Goal: Communication & Community: Answer question/provide support

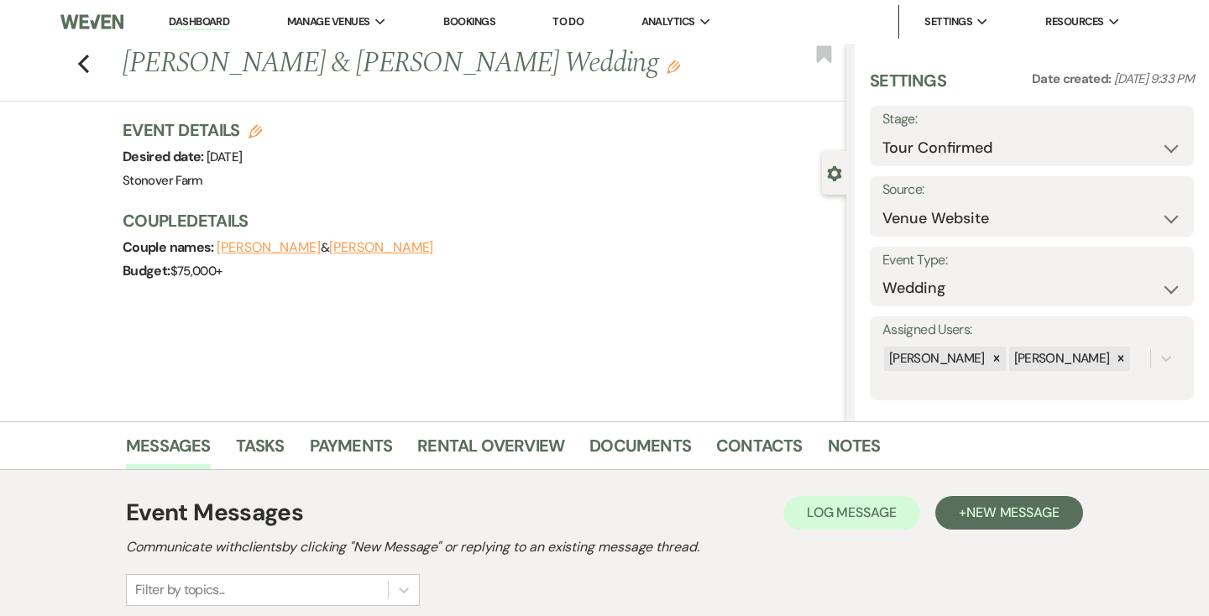
select select "4"
select select "5"
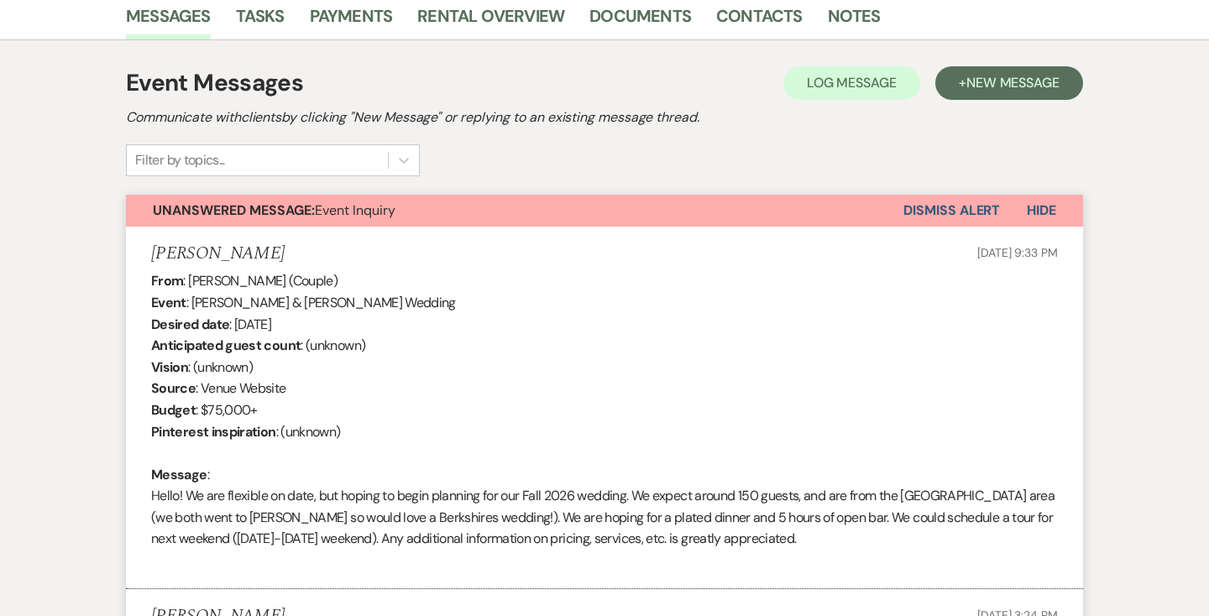
scroll to position [428, 0]
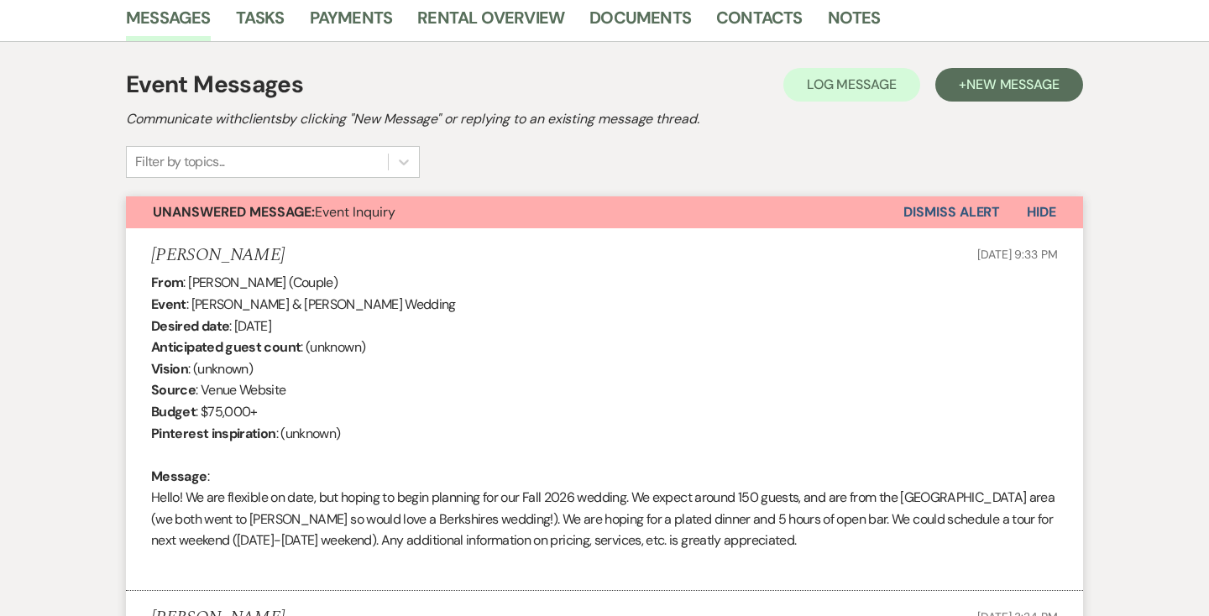
click at [923, 210] on button "Dismiss Alert" at bounding box center [951, 212] width 97 height 32
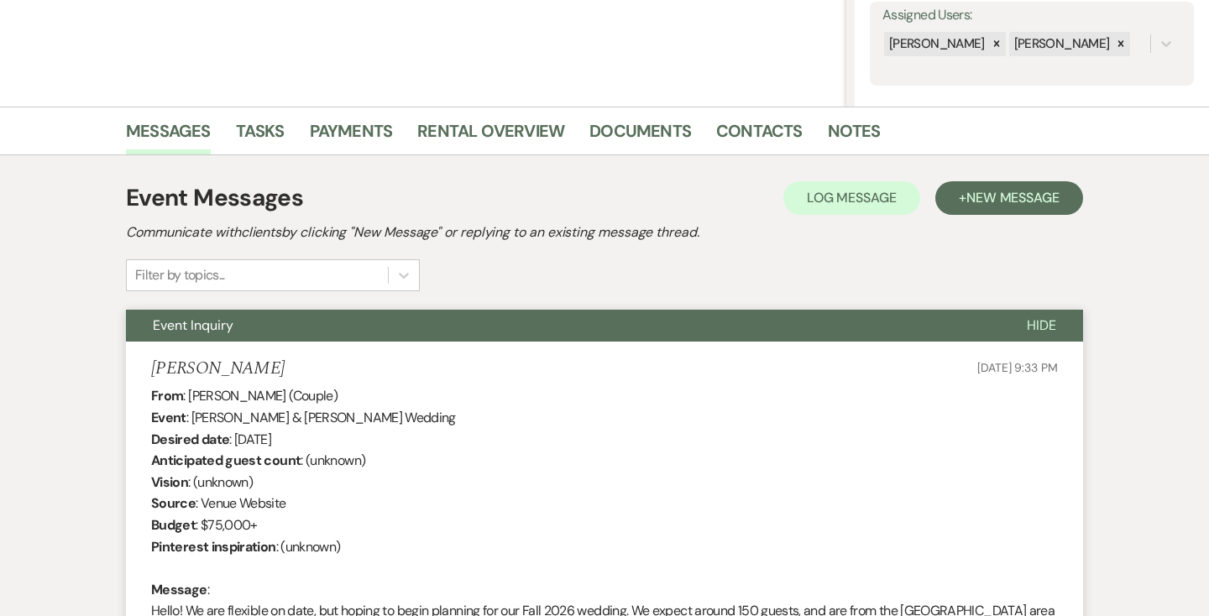
scroll to position [257, 0]
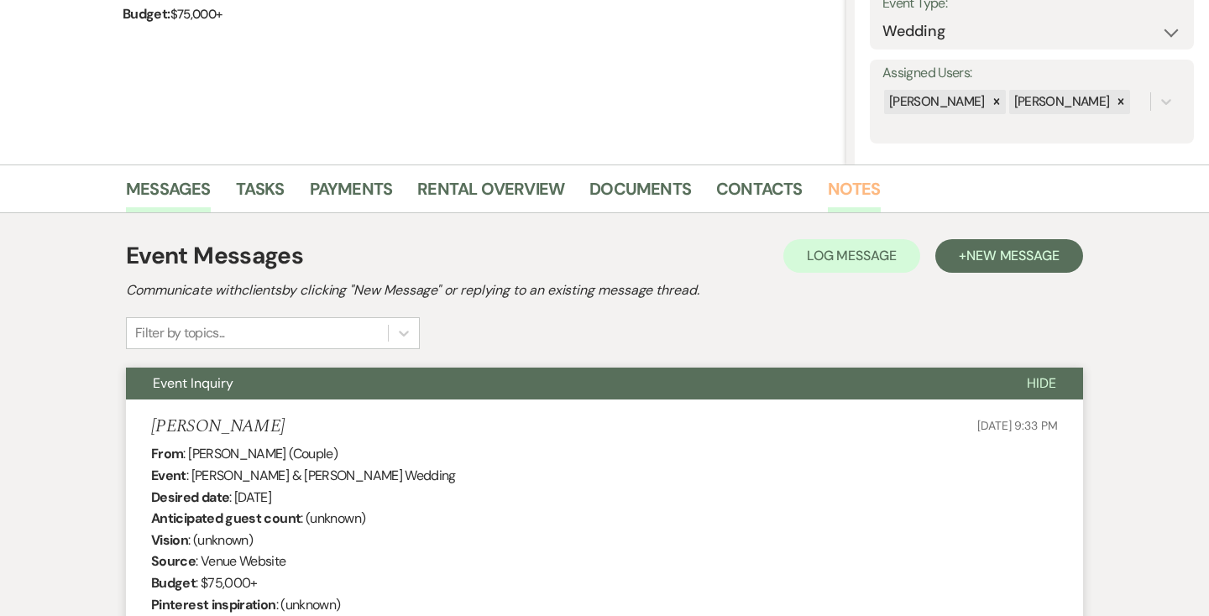
click at [843, 184] on link "Notes" at bounding box center [854, 193] width 53 height 37
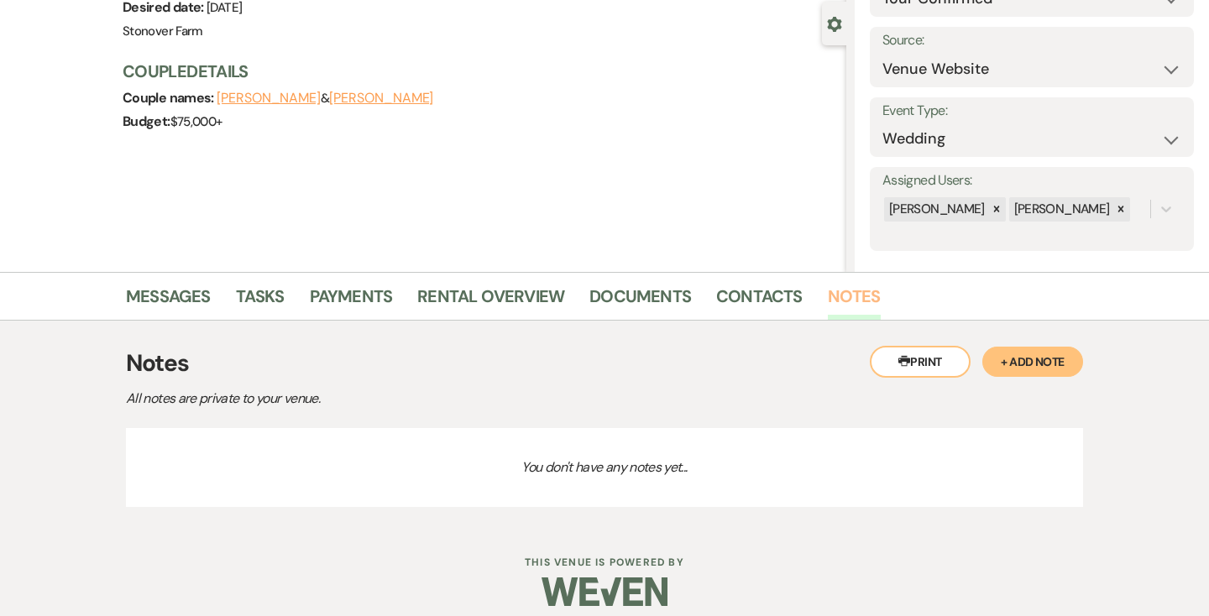
scroll to position [165, 0]
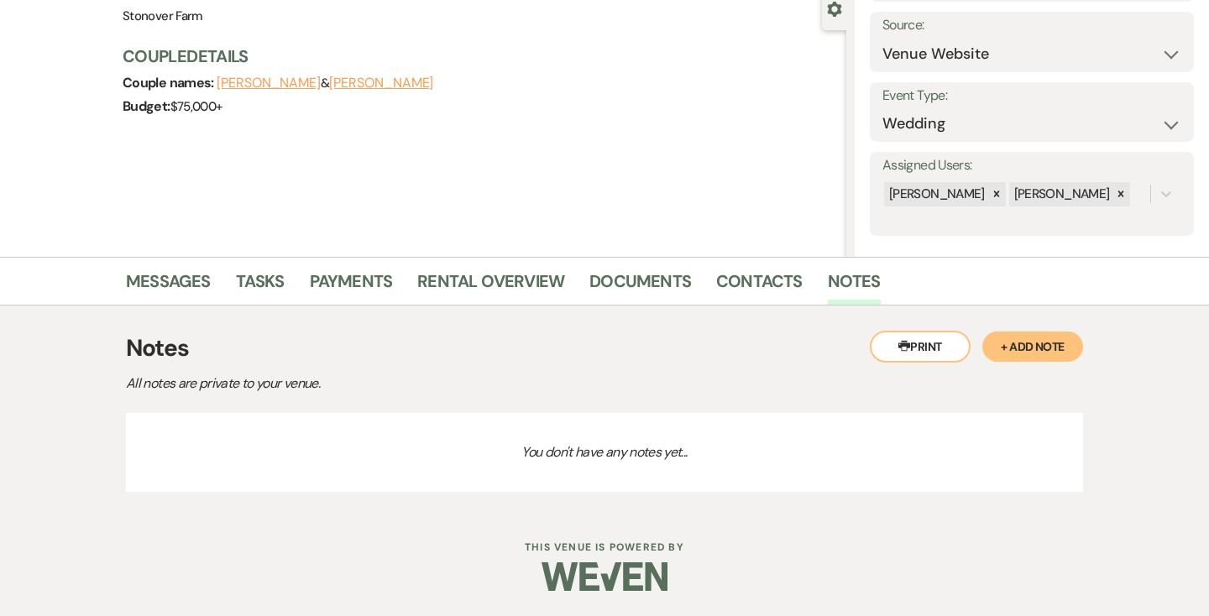
click at [1021, 350] on button "+ Add Note" at bounding box center [1032, 347] width 101 height 30
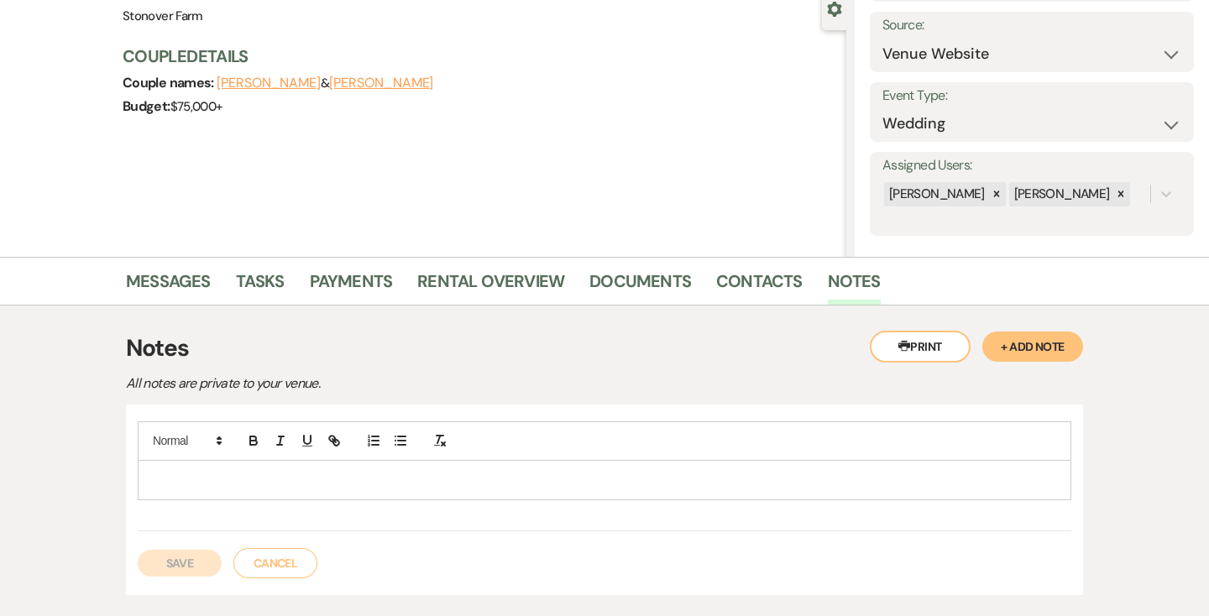
click at [344, 477] on p at bounding box center [604, 480] width 906 height 18
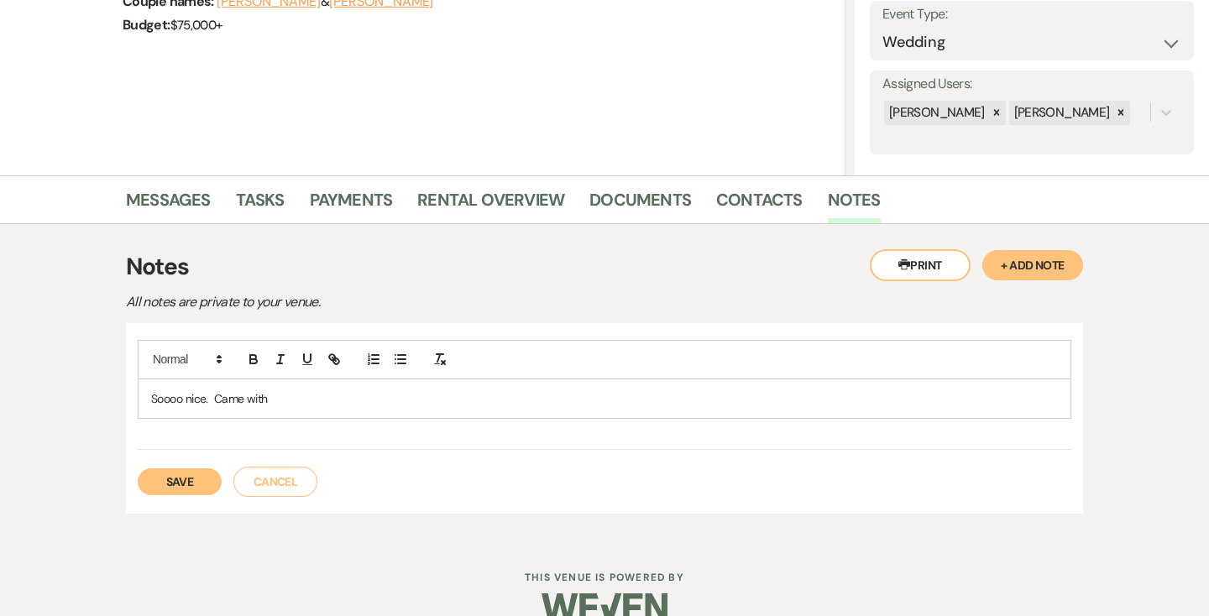
scroll to position [276, 0]
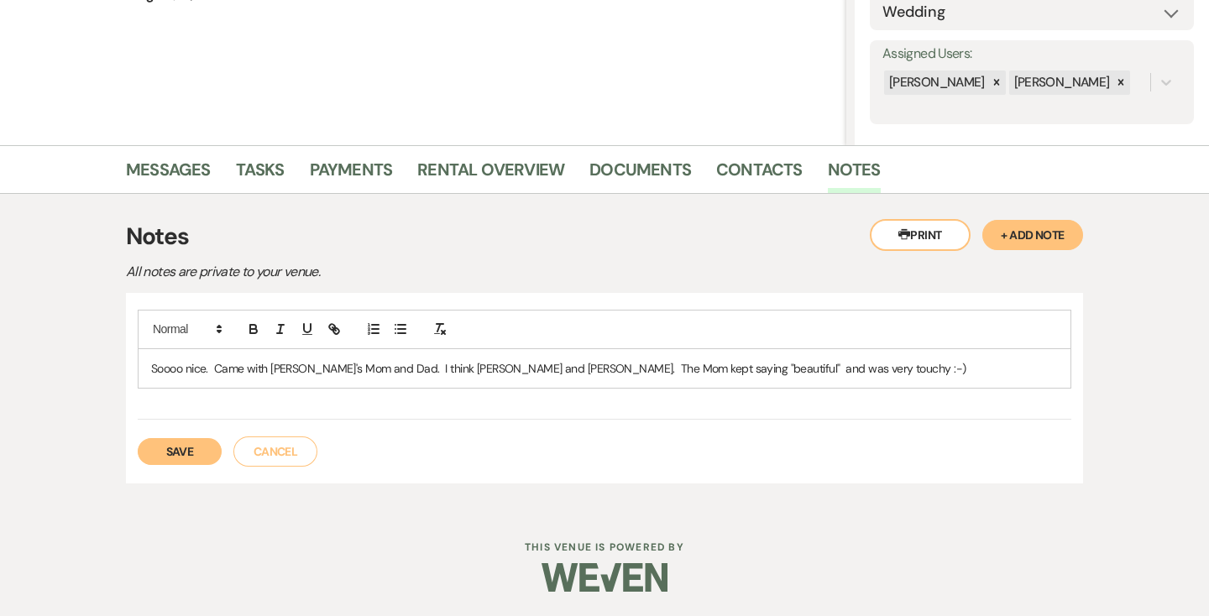
click at [171, 452] on button "Save" at bounding box center [180, 451] width 84 height 27
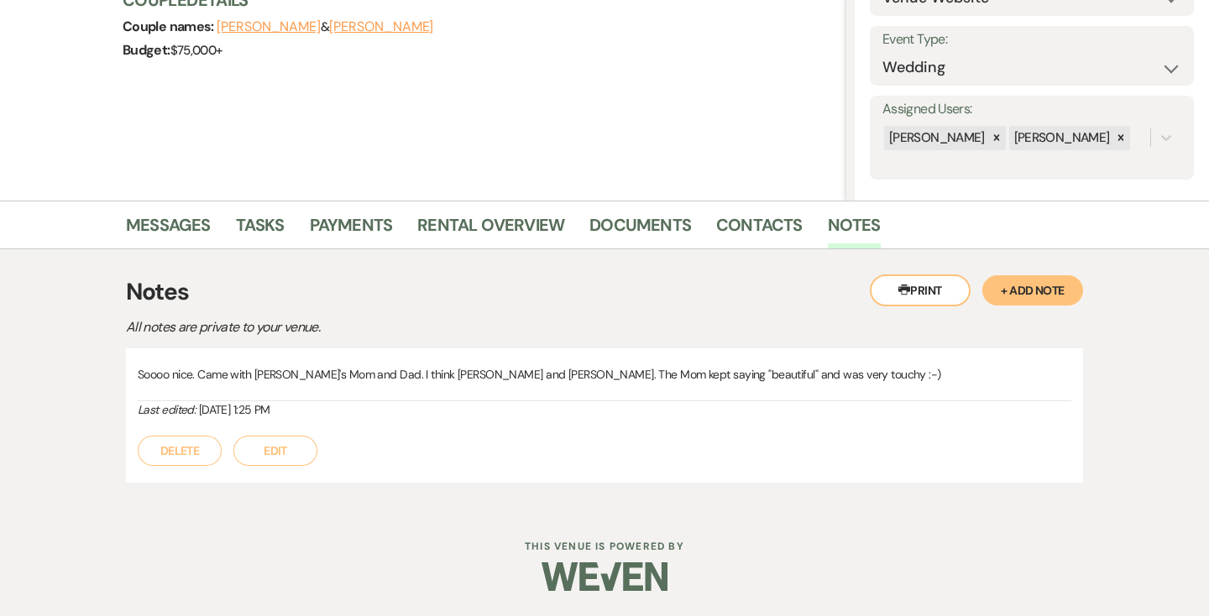
scroll to position [0, 0]
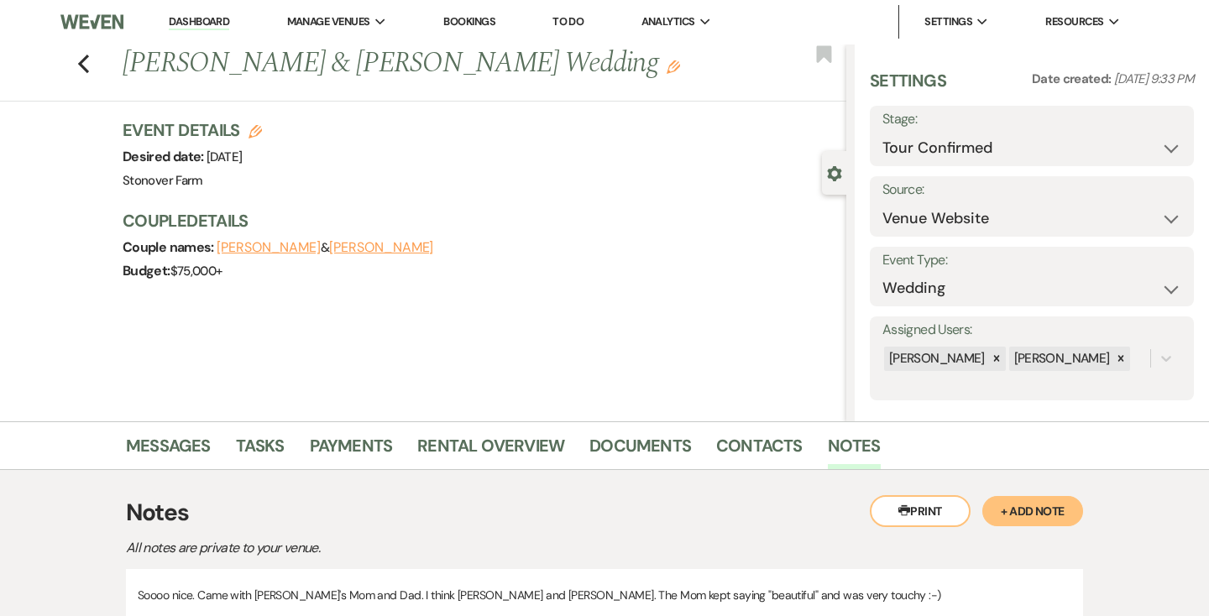
click at [204, 20] on link "Dashboard" at bounding box center [199, 22] width 60 height 16
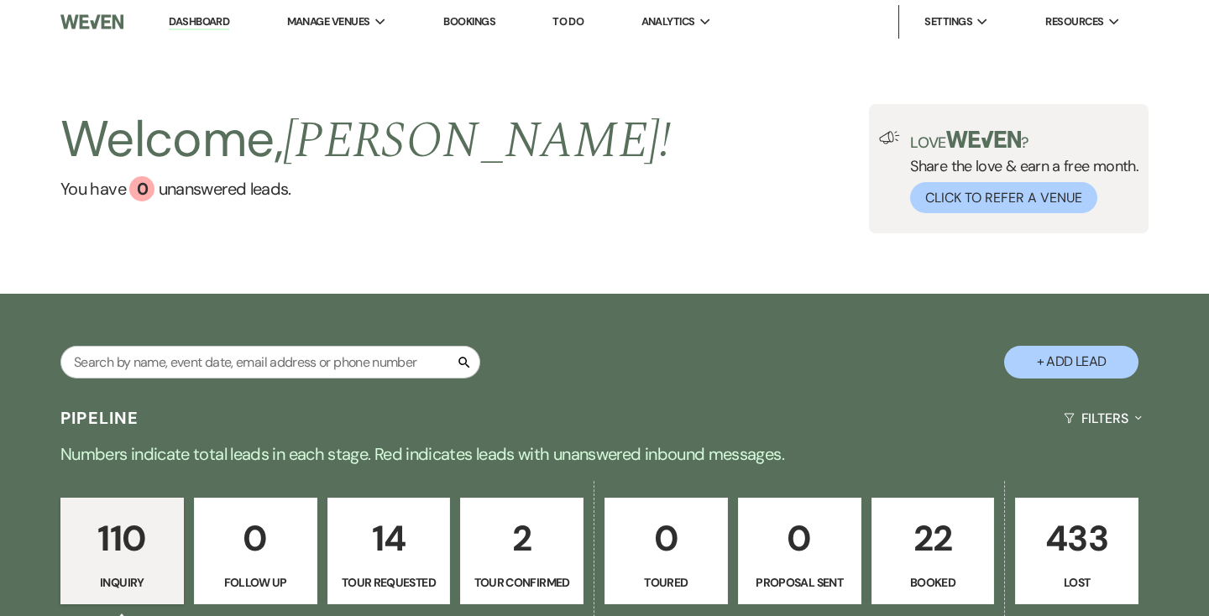
click at [932, 550] on p "22" at bounding box center [933, 538] width 102 height 56
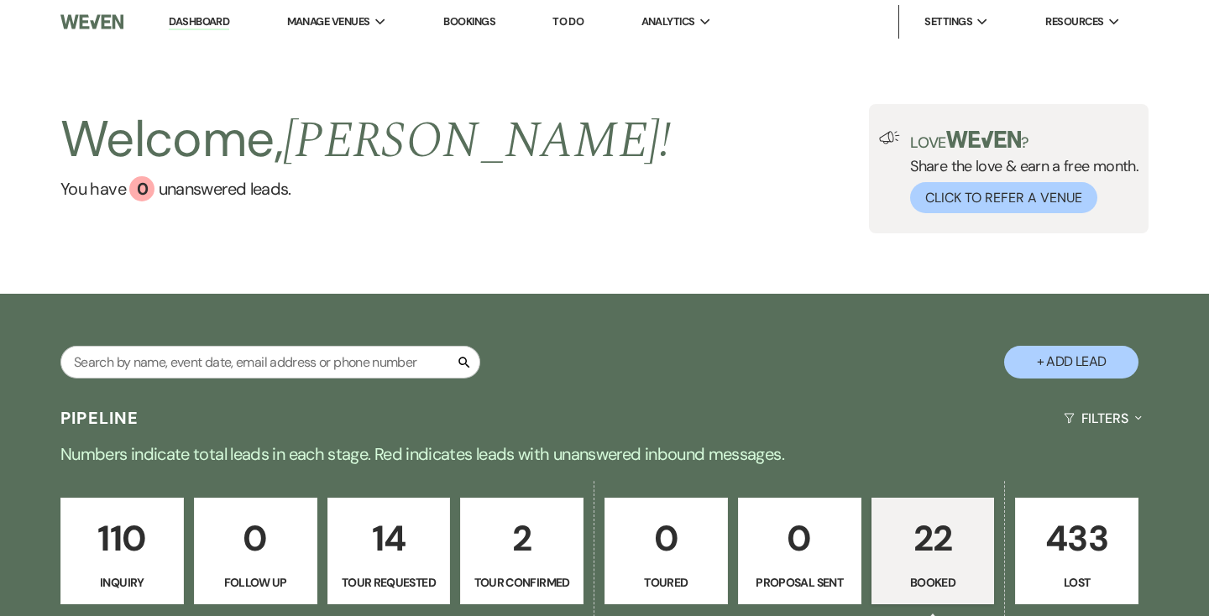
click at [943, 546] on p "22" at bounding box center [933, 538] width 102 height 56
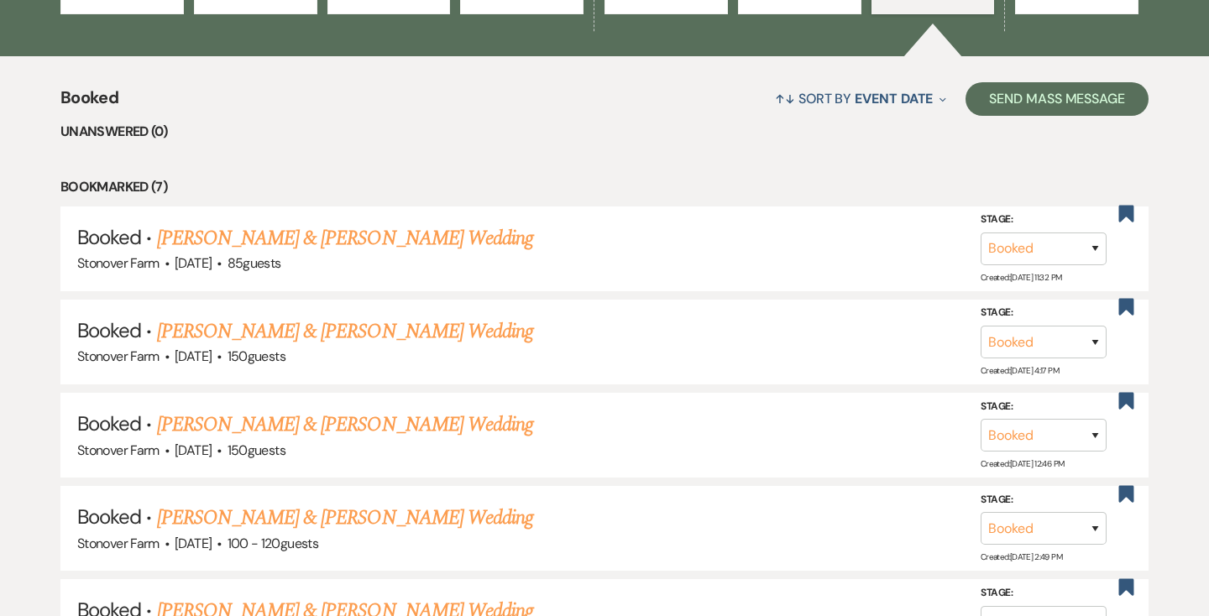
scroll to position [592, 0]
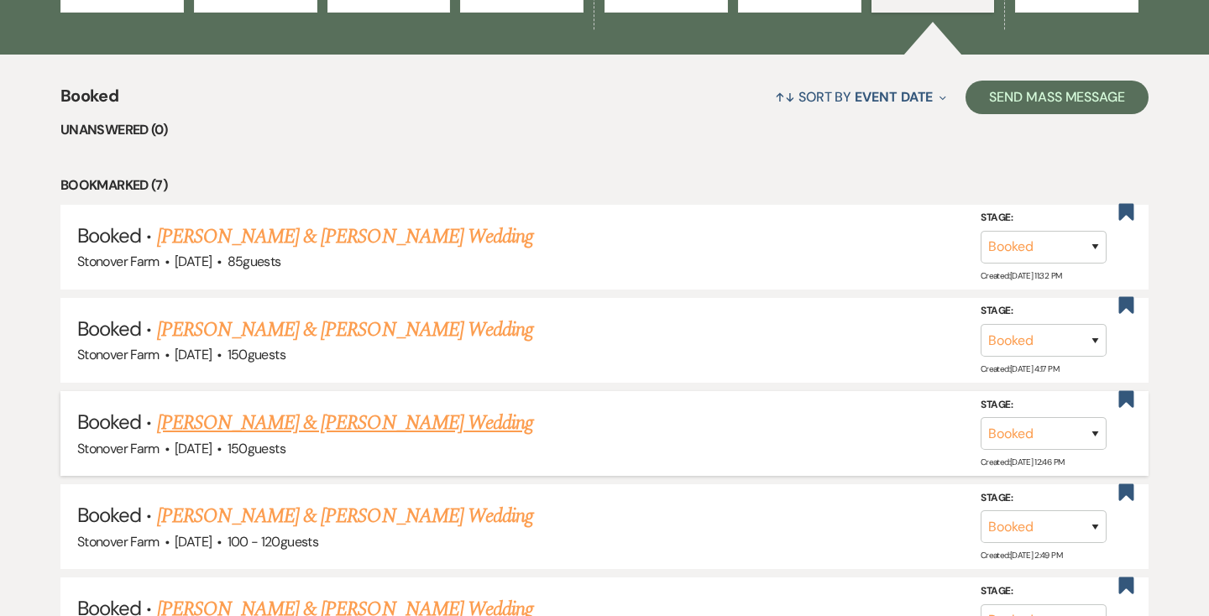
click at [426, 420] on link "[PERSON_NAME] & [PERSON_NAME] Wedding" at bounding box center [345, 423] width 376 height 30
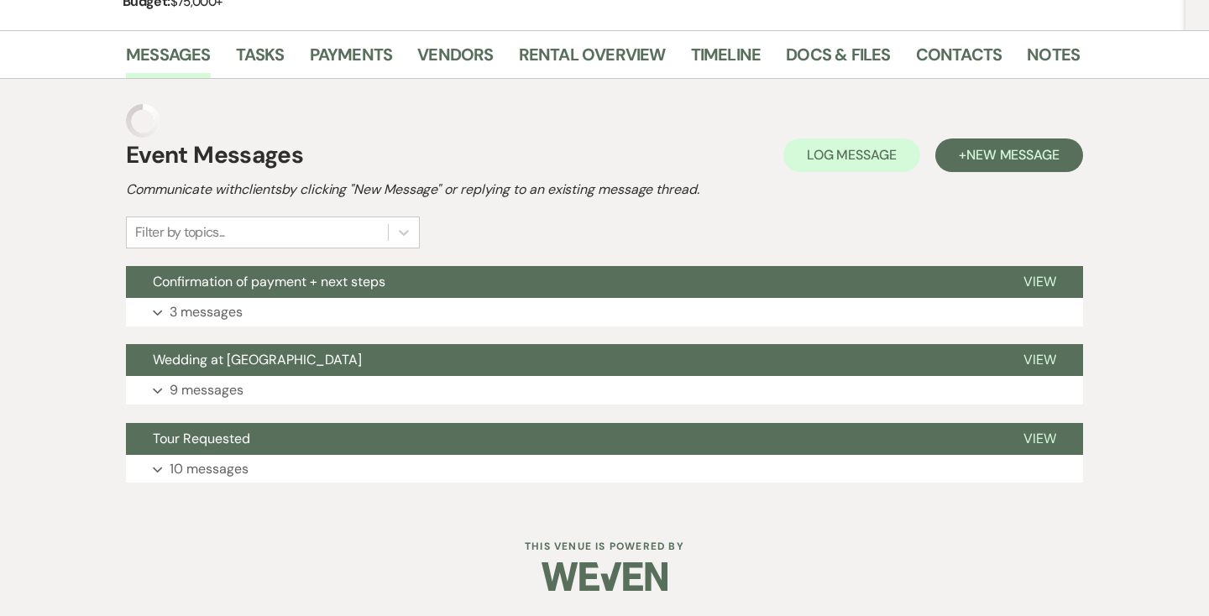
scroll to position [236, 0]
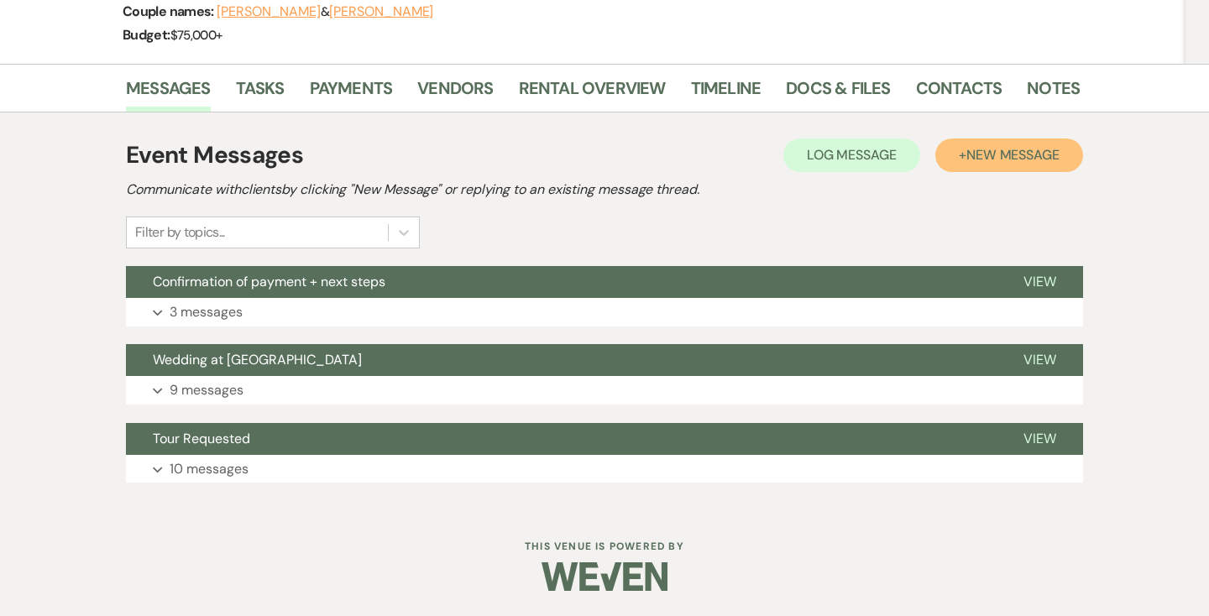
click at [990, 155] on span "New Message" at bounding box center [1012, 155] width 93 height 18
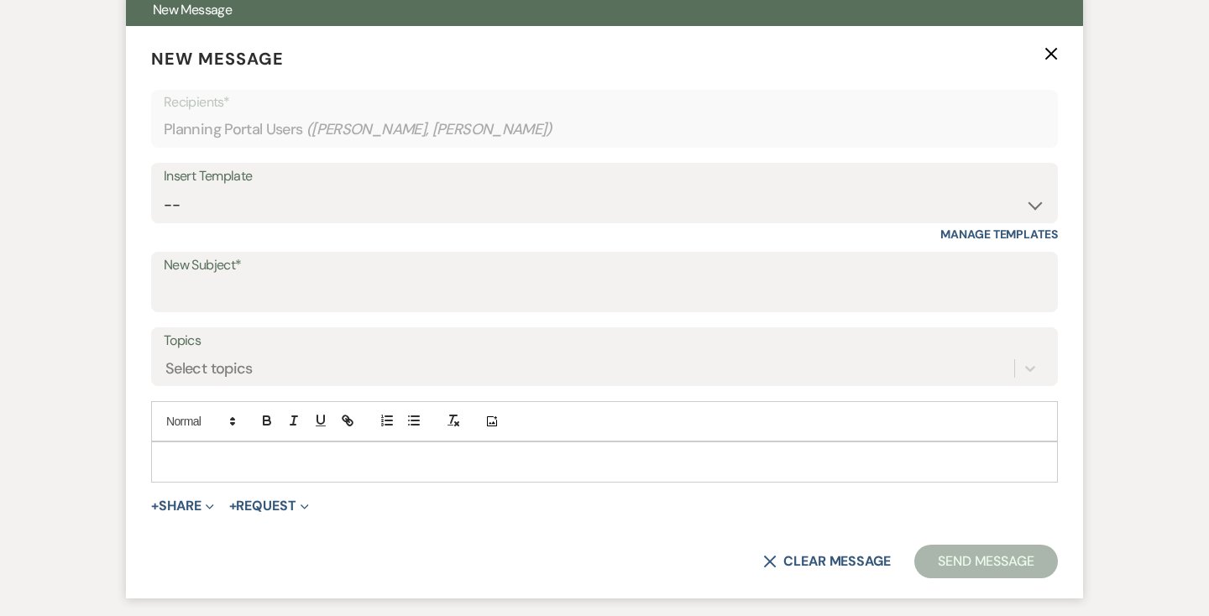
scroll to position [527, 0]
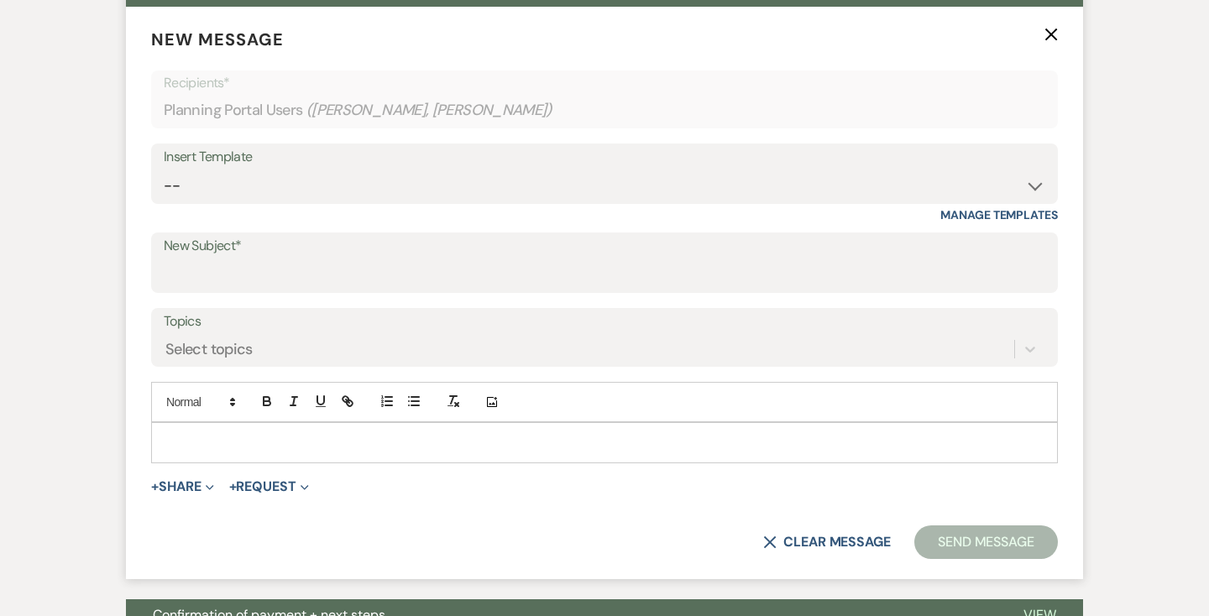
click at [382, 433] on p at bounding box center [605, 442] width 880 height 18
click at [854, 541] on button "X Clear message" at bounding box center [827, 541] width 128 height 13
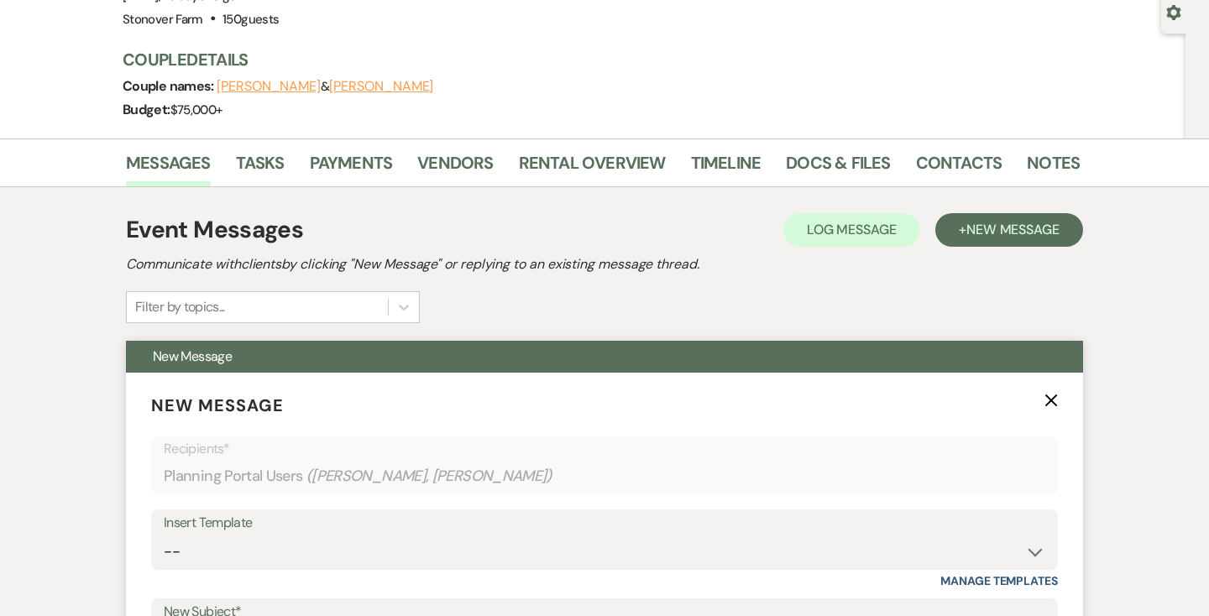
scroll to position [158, 0]
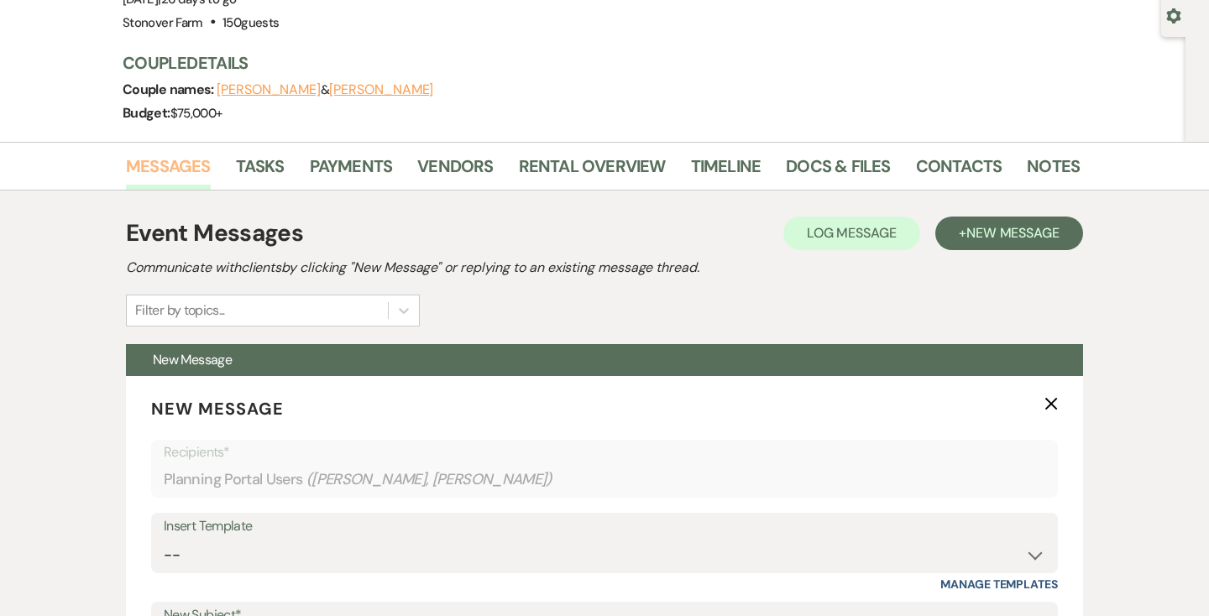
click at [166, 168] on link "Messages" at bounding box center [168, 171] width 85 height 37
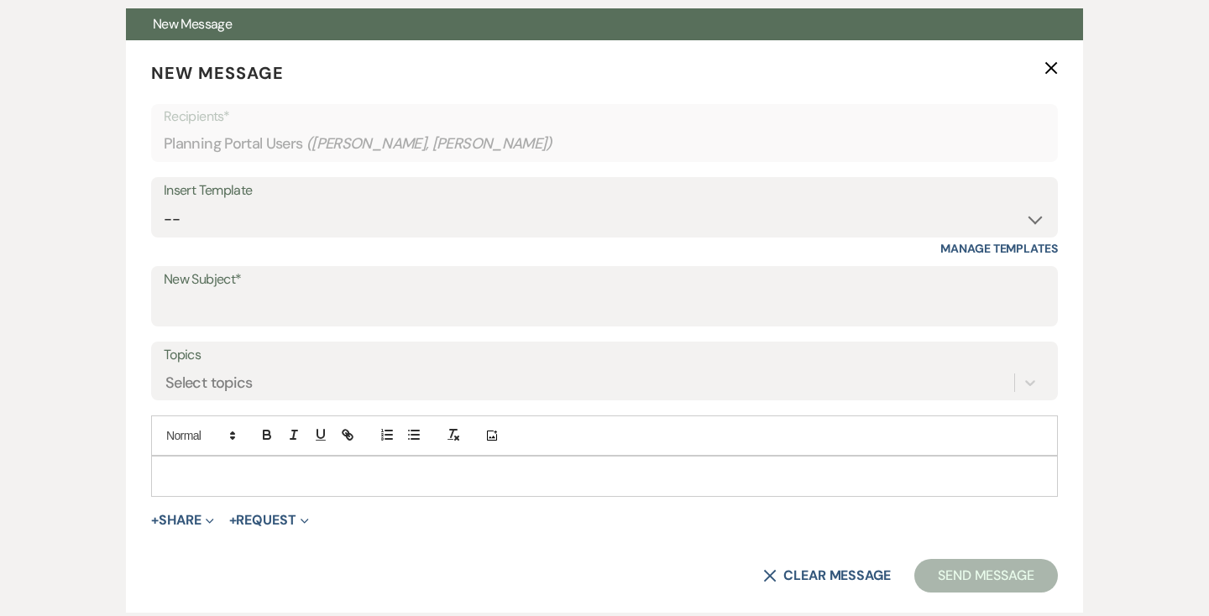
scroll to position [859, 0]
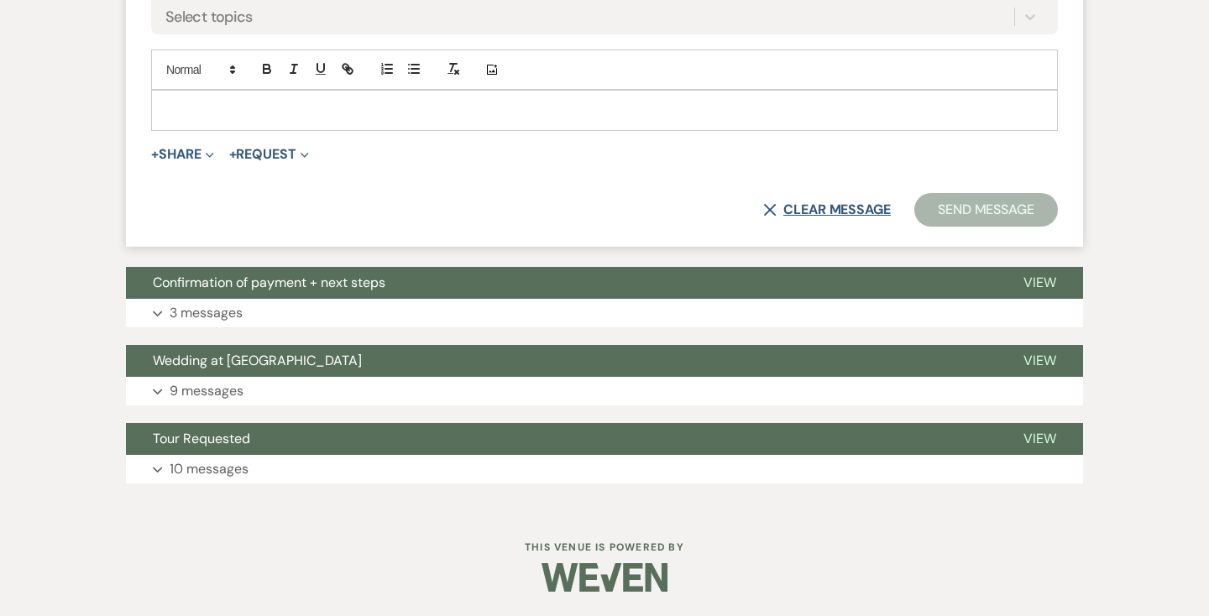
click at [860, 206] on button "X Clear message" at bounding box center [827, 209] width 128 height 13
click at [768, 205] on icon "X" at bounding box center [769, 209] width 13 height 13
click at [1047, 280] on span "View" at bounding box center [1039, 283] width 33 height 18
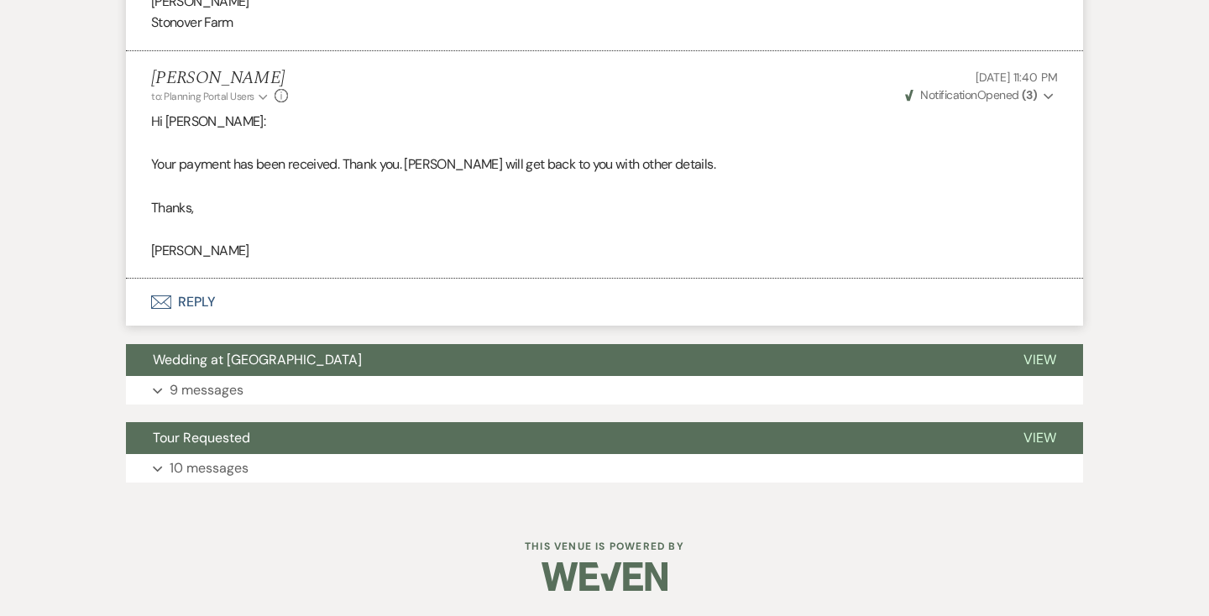
scroll to position [1598, 0]
click at [200, 294] on button "Envelope Reply" at bounding box center [604, 302] width 957 height 47
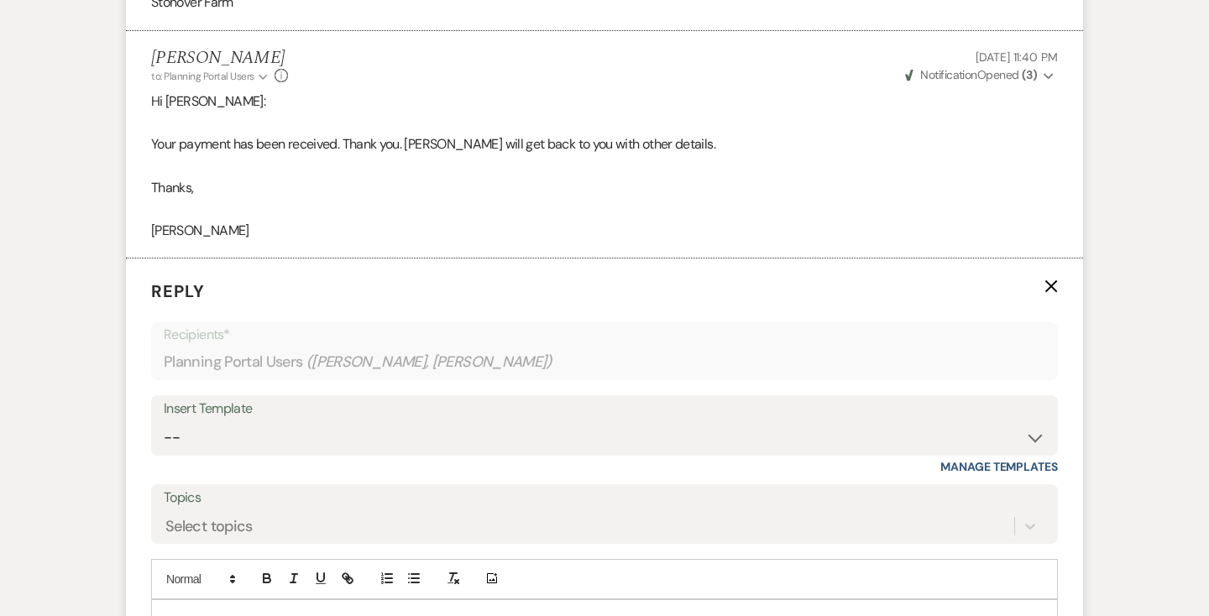
scroll to position [1817, 0]
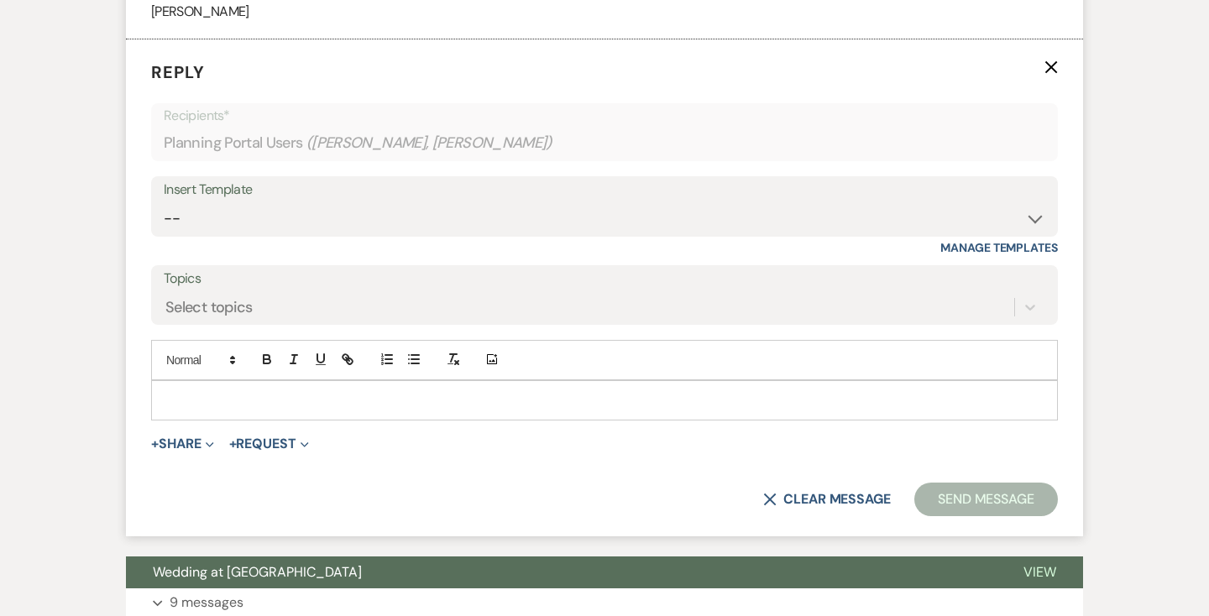
click at [258, 410] on p at bounding box center [605, 400] width 880 height 18
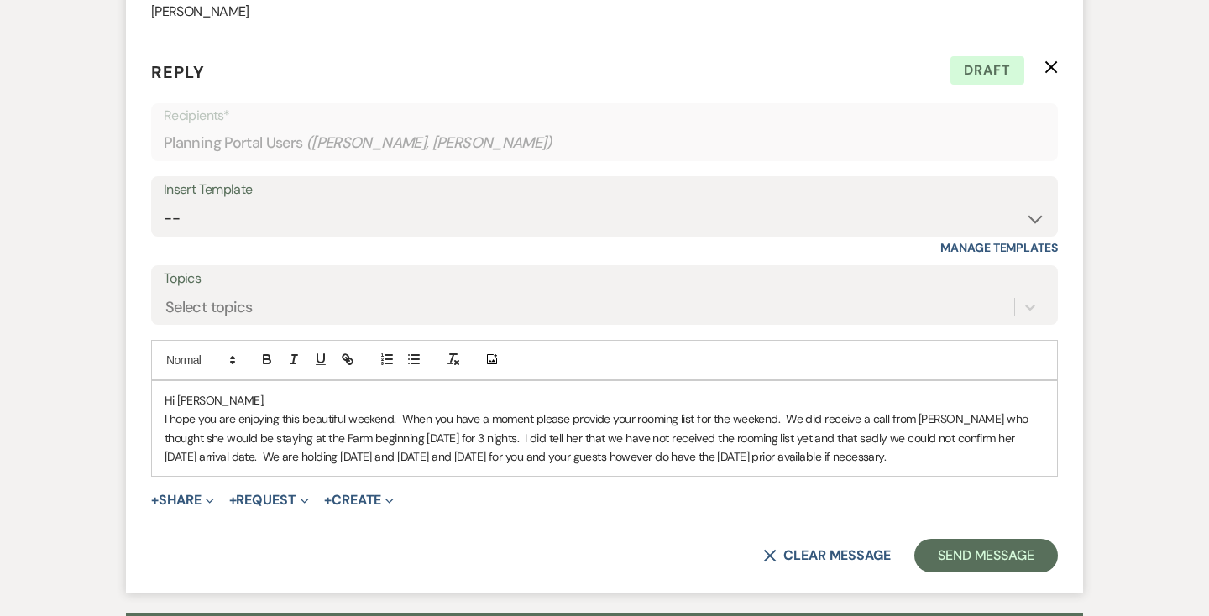
click at [730, 443] on p "I hope you are enjoying this beautiful weekend. When you have a moment please p…" at bounding box center [605, 438] width 880 height 56
click at [828, 441] on p "I hope you are enjoying this beautiful weekend. When you have a moment please p…" at bounding box center [605, 438] width 880 height 56
click at [889, 466] on p "I hope you are enjoying this beautiful weekend. When you have a moment please p…" at bounding box center [605, 438] width 880 height 56
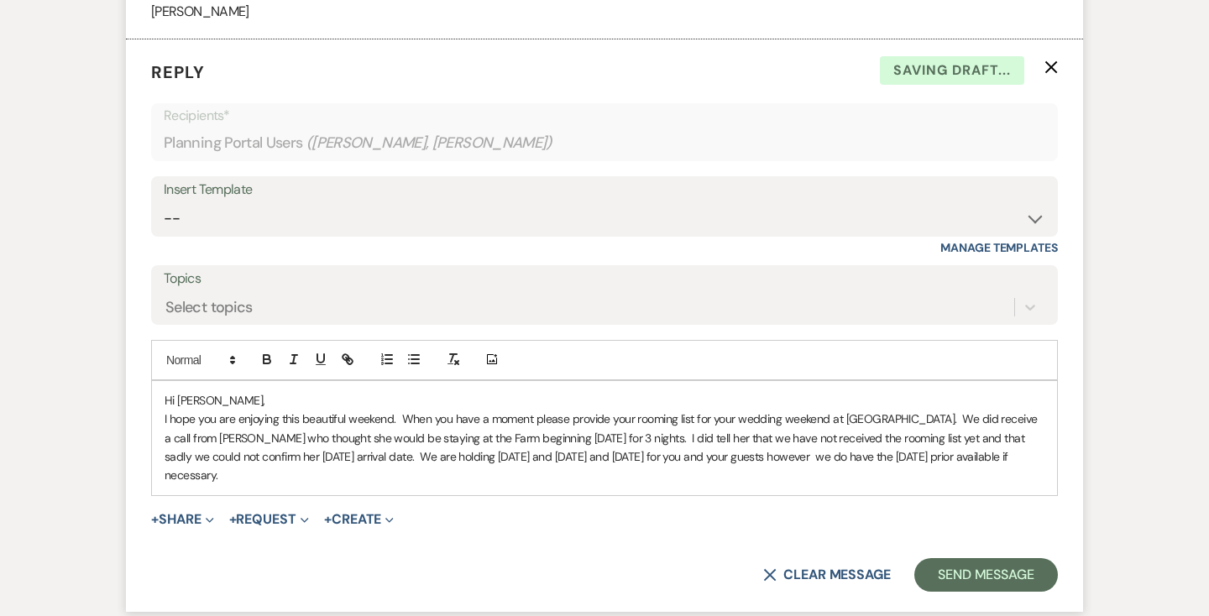
click at [295, 485] on p "I hope you are enjoying this beautiful weekend. When you have a moment please p…" at bounding box center [605, 448] width 880 height 76
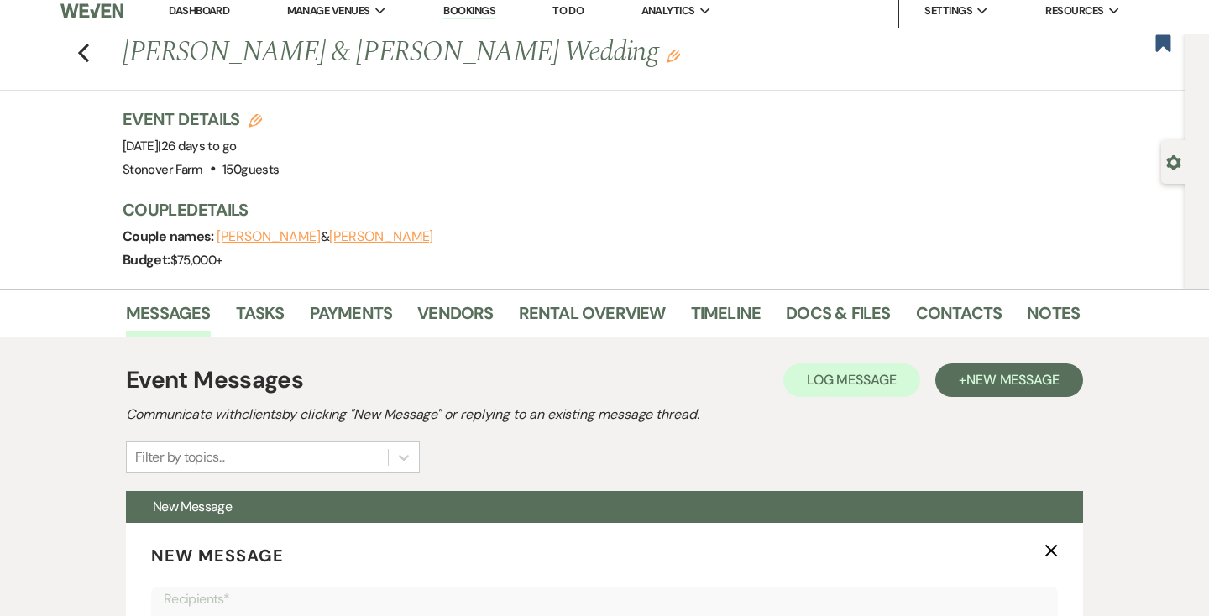
scroll to position [0, 0]
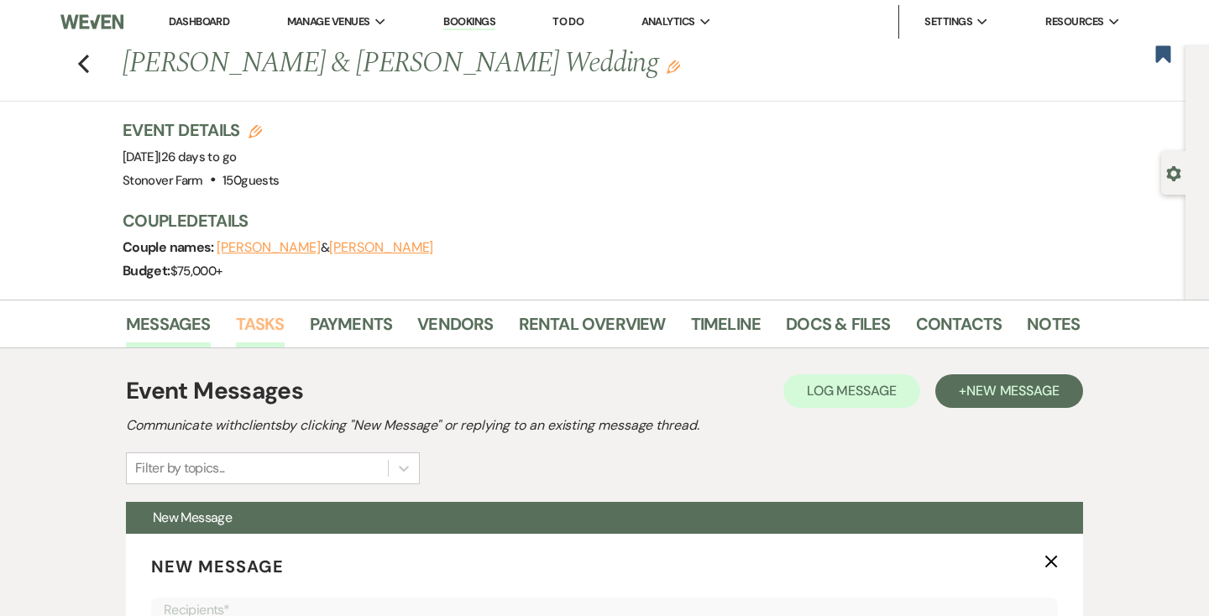
click at [263, 324] on link "Tasks" at bounding box center [260, 329] width 49 height 37
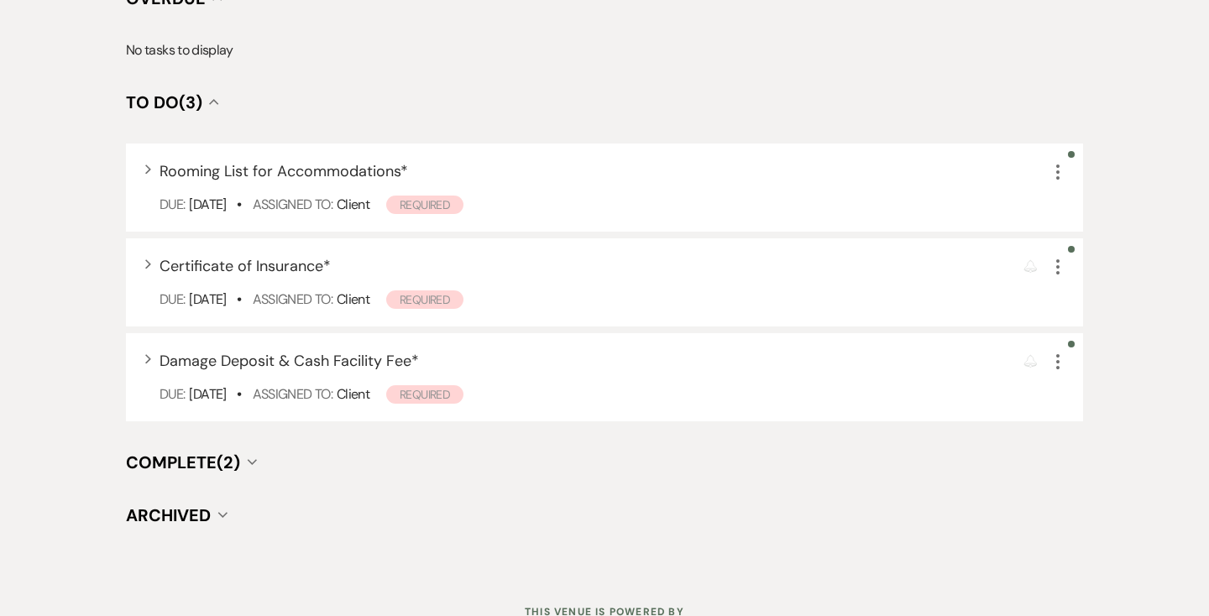
scroll to position [576, 0]
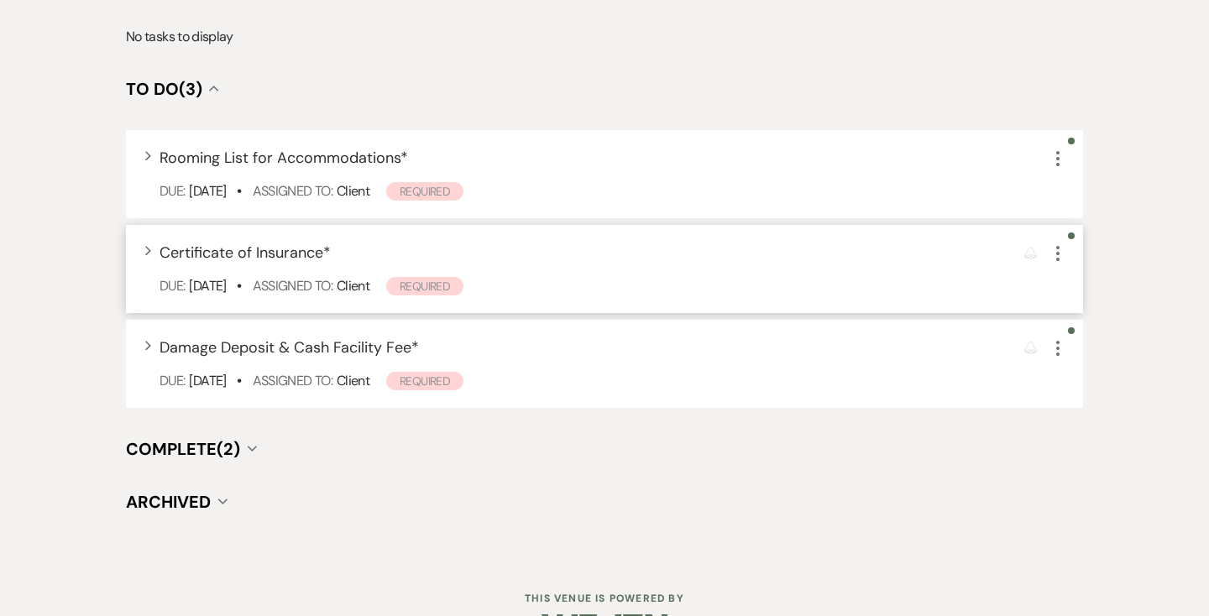
click at [287, 253] on span "Certificate of Insurance *" at bounding box center [244, 253] width 171 height 20
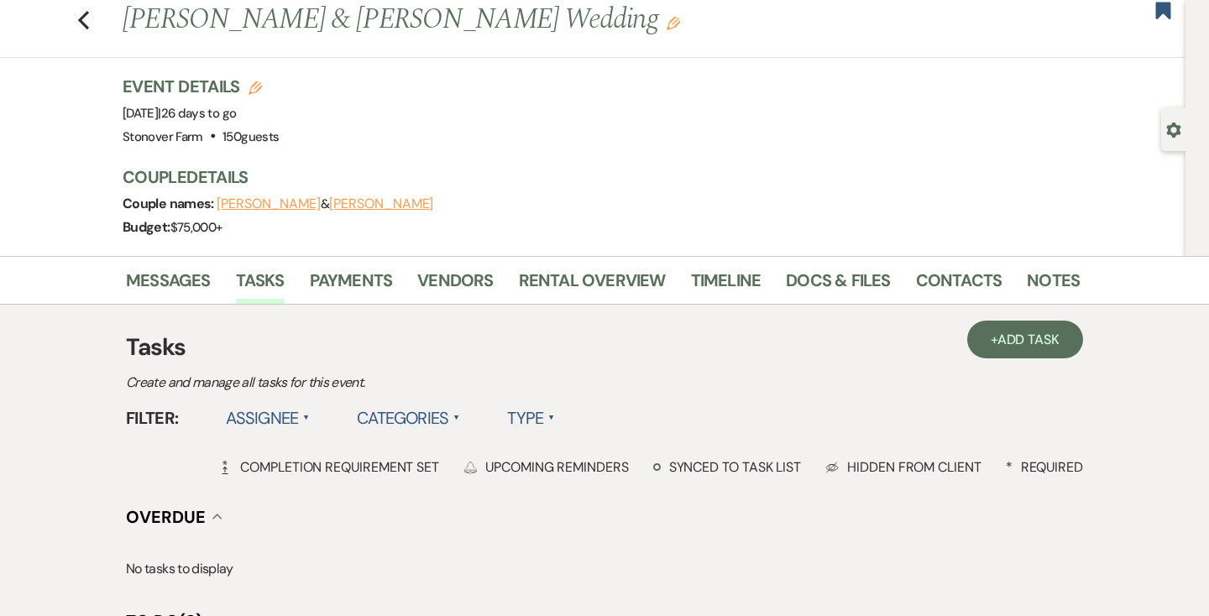
scroll to position [0, 0]
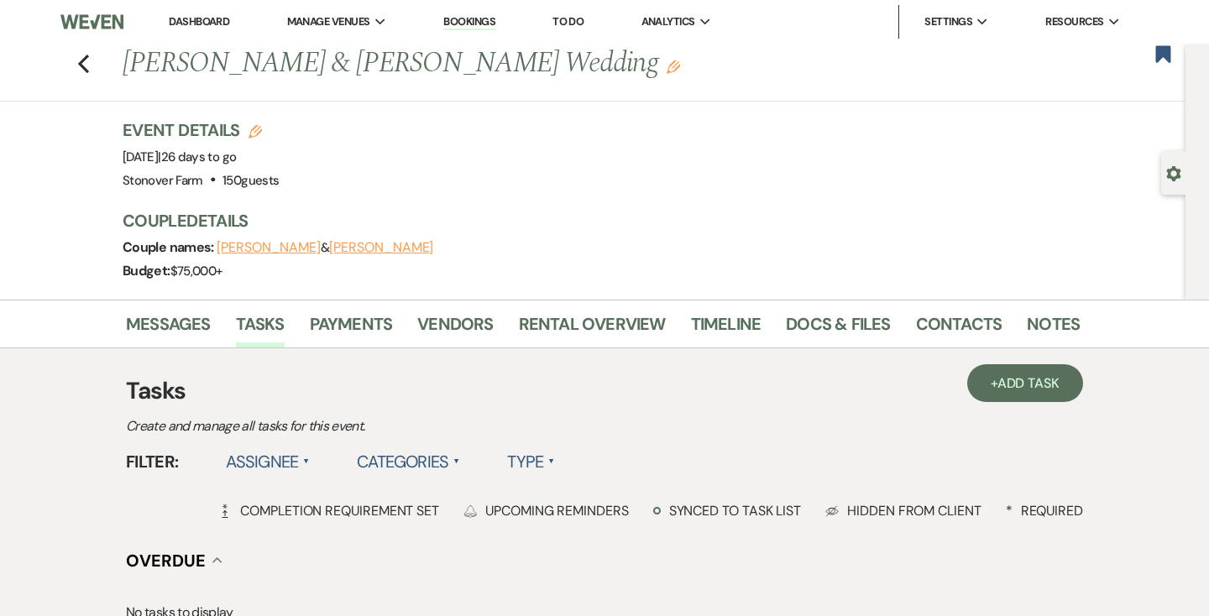
click at [205, 20] on link "Dashboard" at bounding box center [199, 21] width 60 height 14
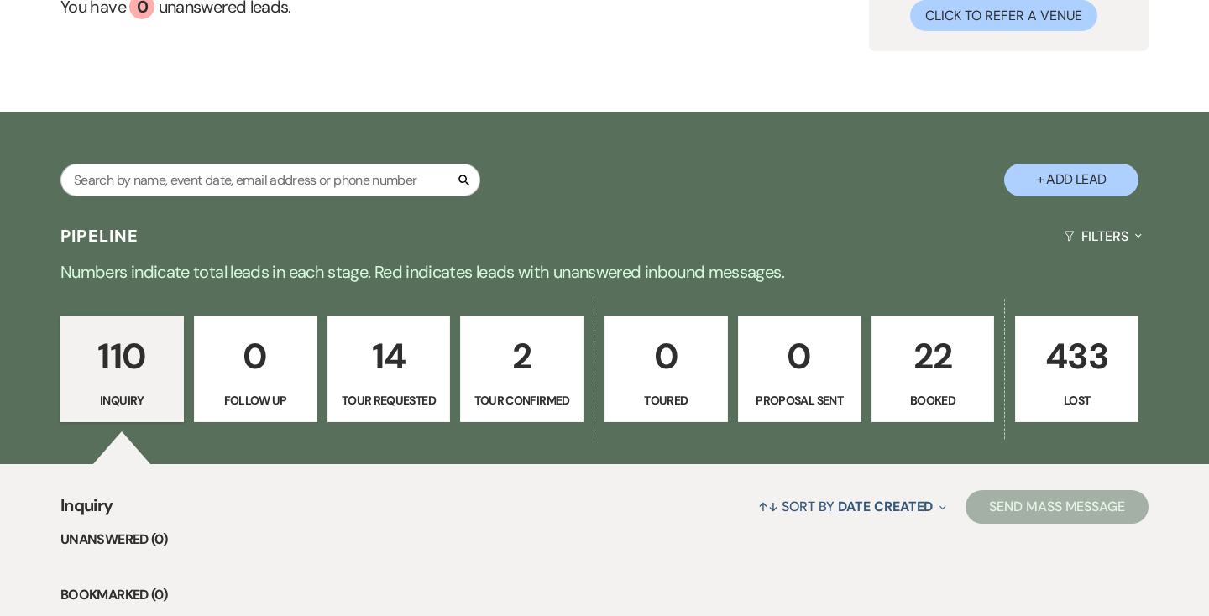
scroll to position [249, 0]
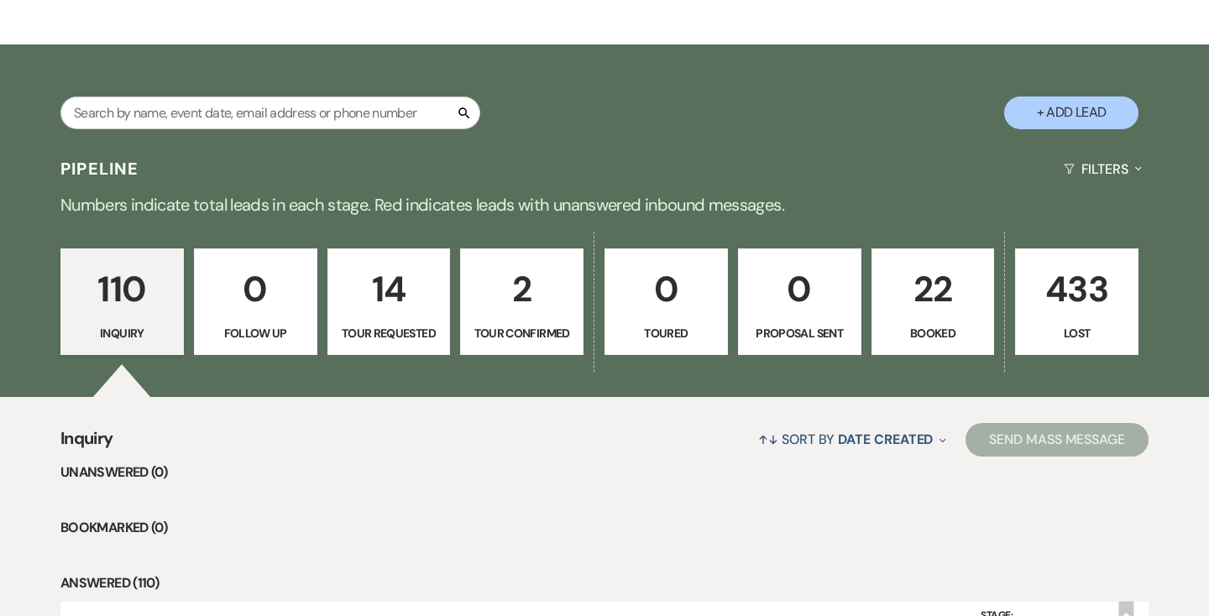
click at [946, 288] on p "22" at bounding box center [933, 289] width 102 height 56
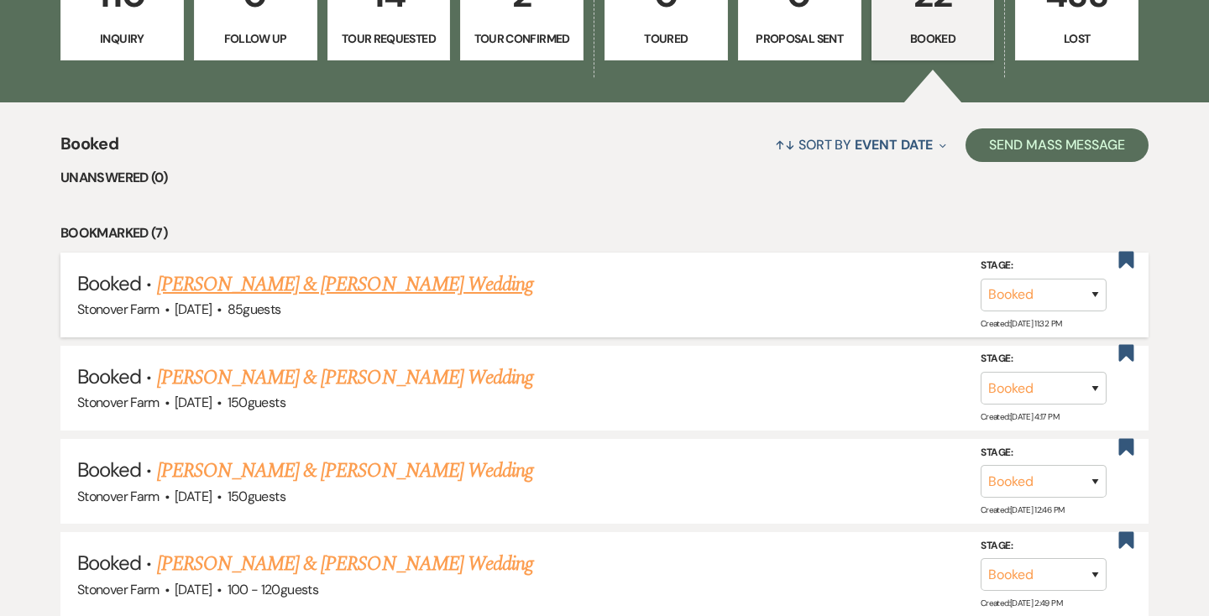
scroll to position [555, 0]
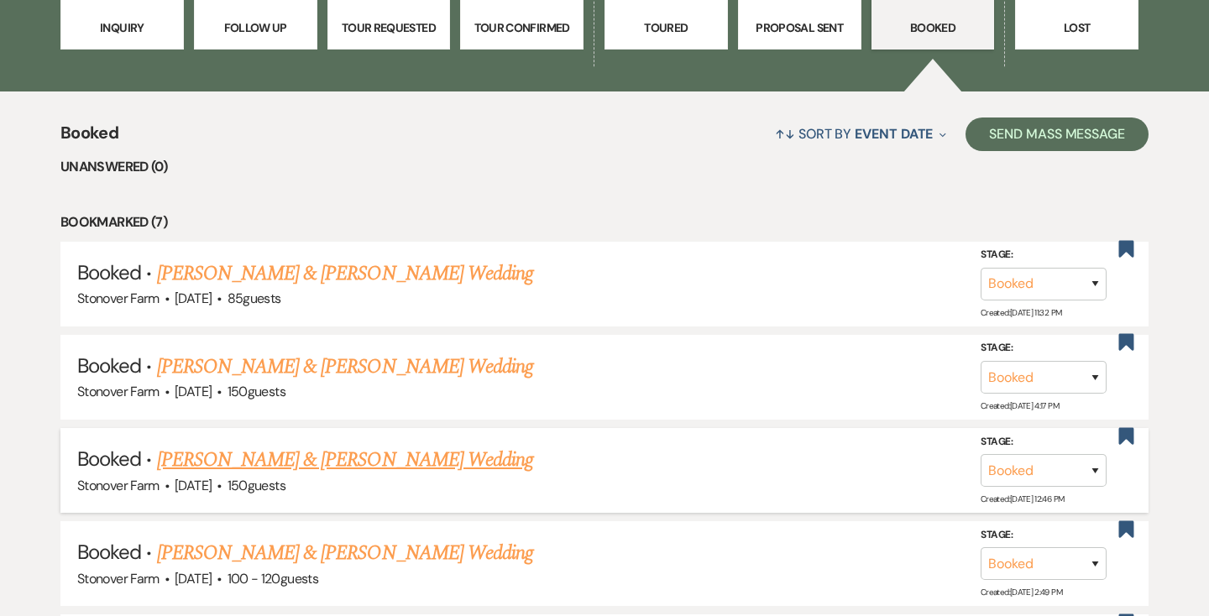
click at [324, 461] on link "[PERSON_NAME] & [PERSON_NAME] Wedding" at bounding box center [345, 460] width 376 height 30
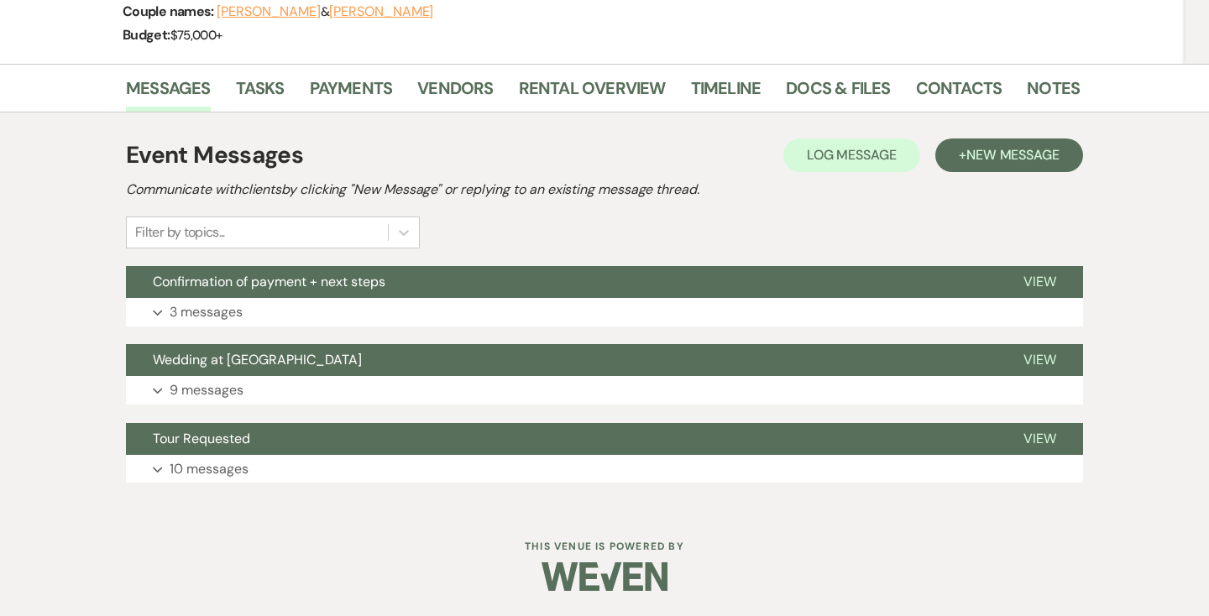
scroll to position [236, 0]
click at [228, 310] on p "3 messages" at bounding box center [206, 312] width 73 height 22
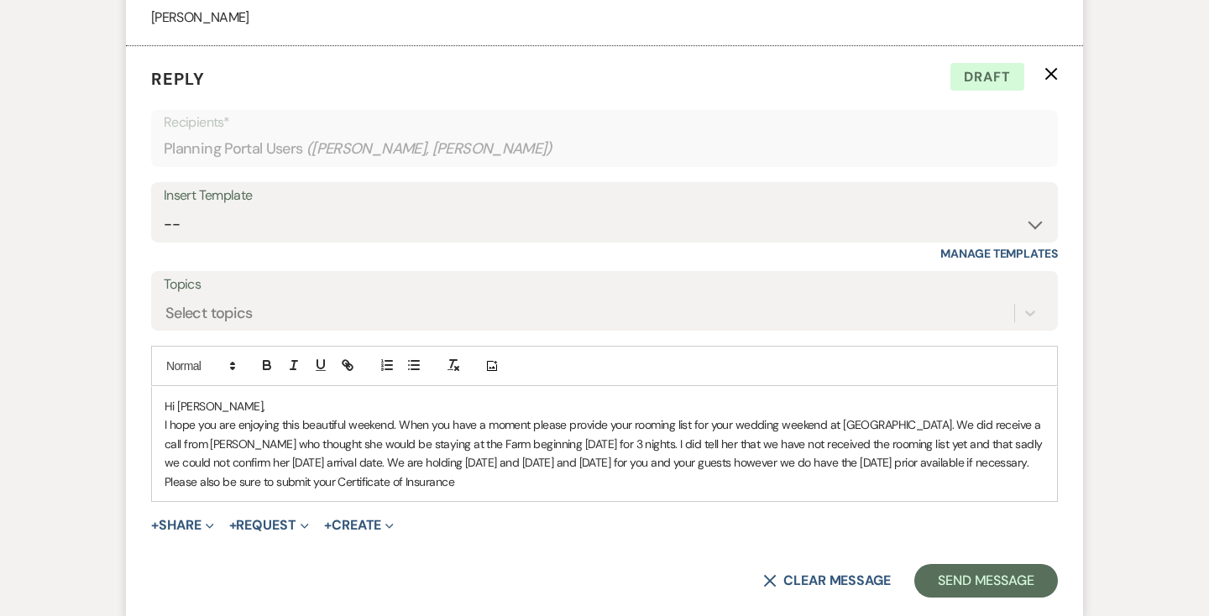
scroll to position [1240, 0]
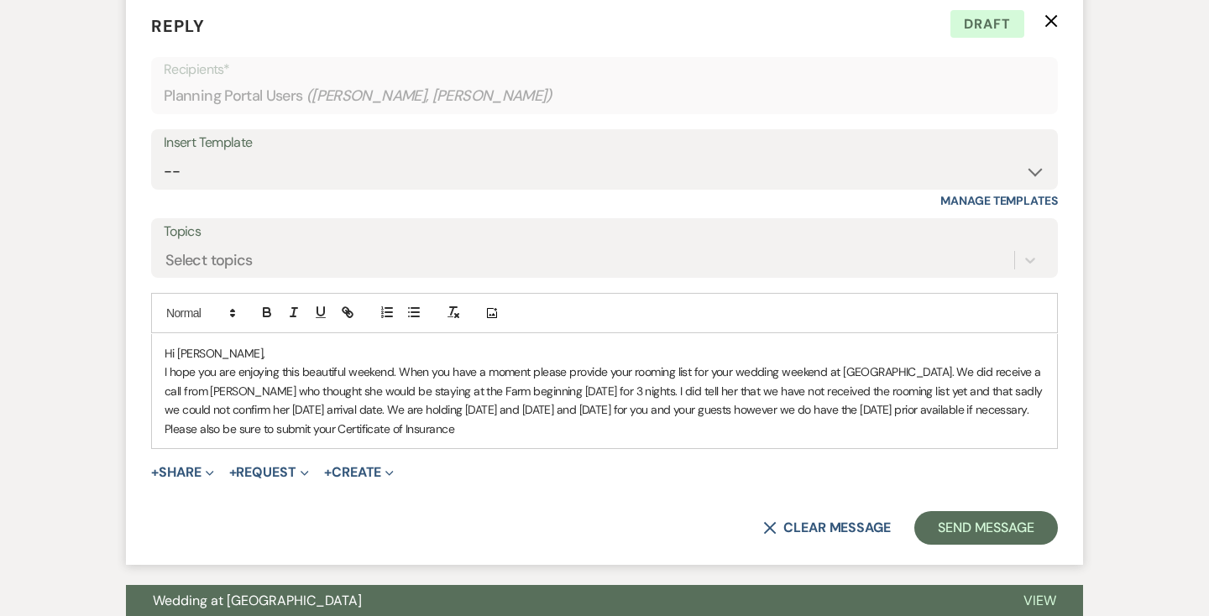
click at [499, 438] on p "Please also be sure to submit your Certificate of Insurance" at bounding box center [605, 429] width 880 height 18
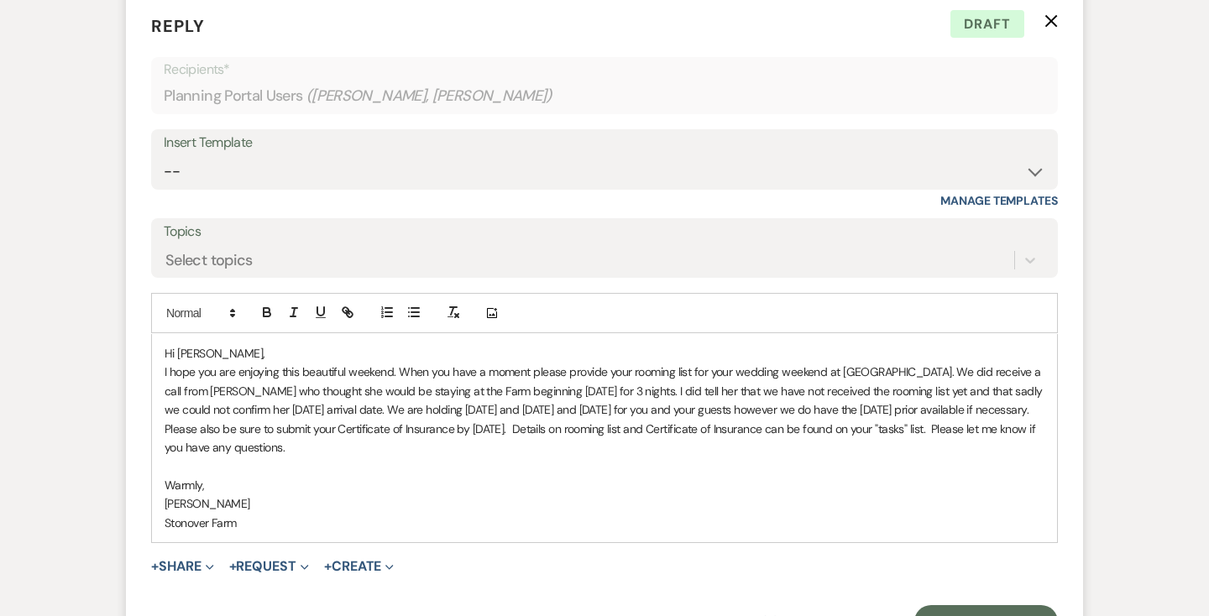
click at [629, 394] on p "I hope you are enjoying this beautiful weekend. When you have a moment please p…" at bounding box center [605, 391] width 880 height 56
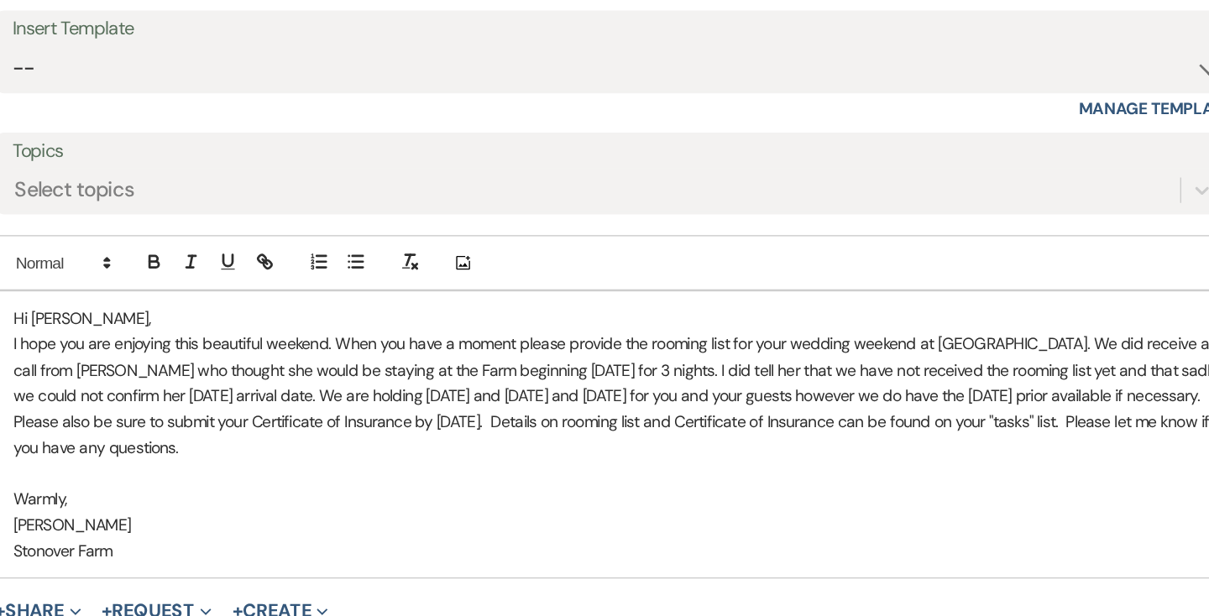
click at [877, 457] on p "Please also be sure to submit your Certificate of Insurance by [DATE]. Details …" at bounding box center [605, 439] width 880 height 38
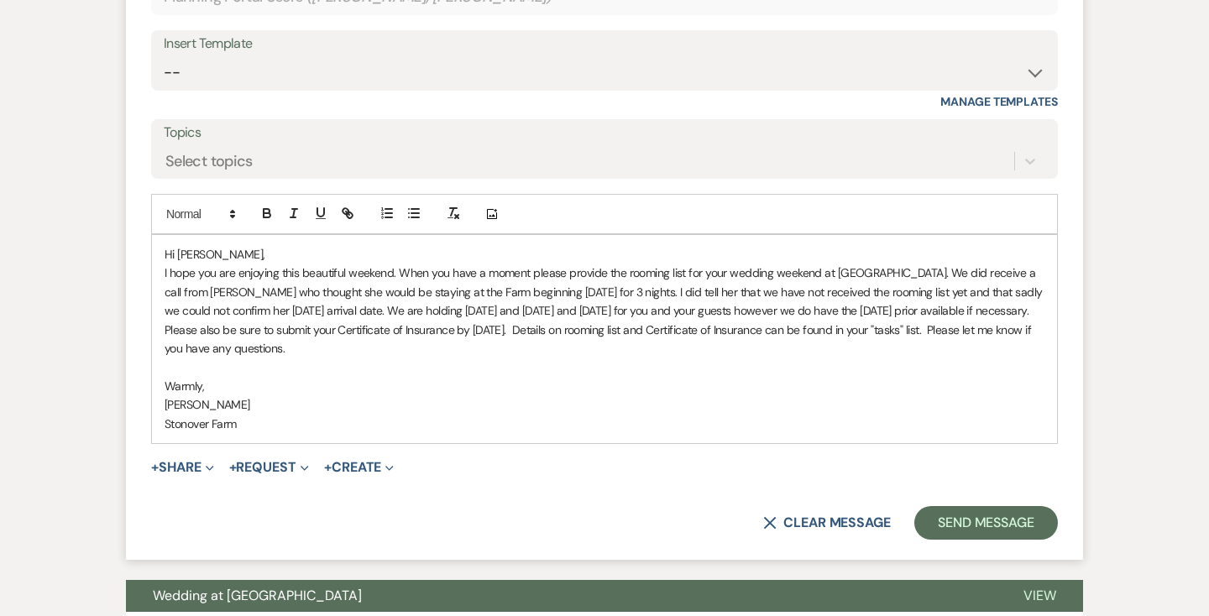
scroll to position [1340, 0]
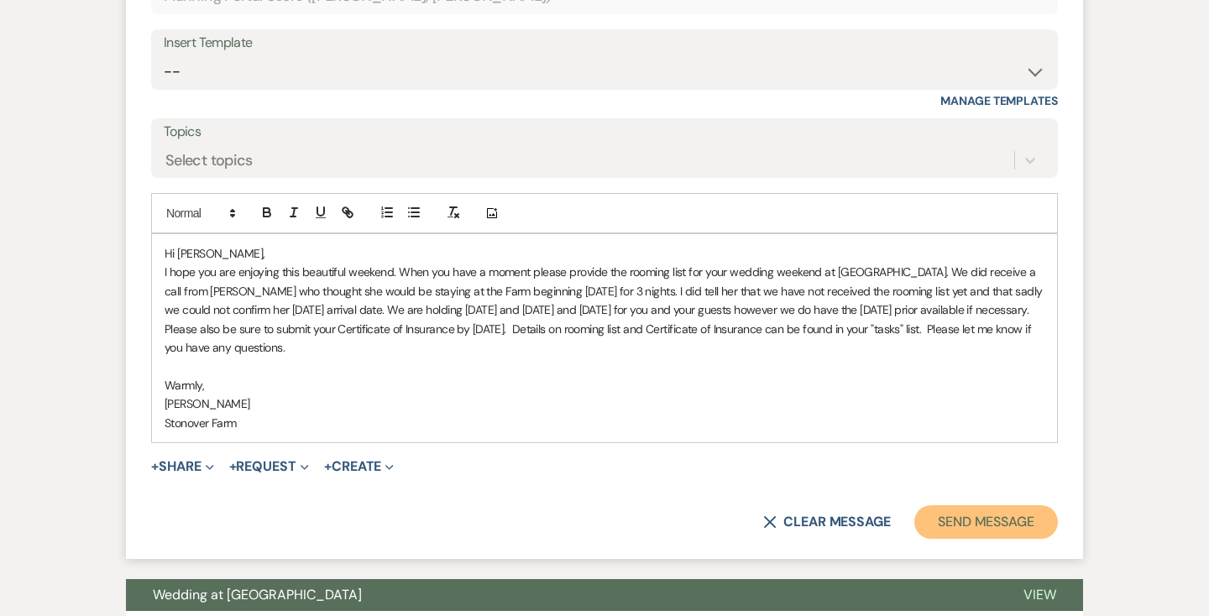
click at [978, 539] on button "Send Message" at bounding box center [986, 522] width 144 height 34
